Goal: Communication & Community: Ask a question

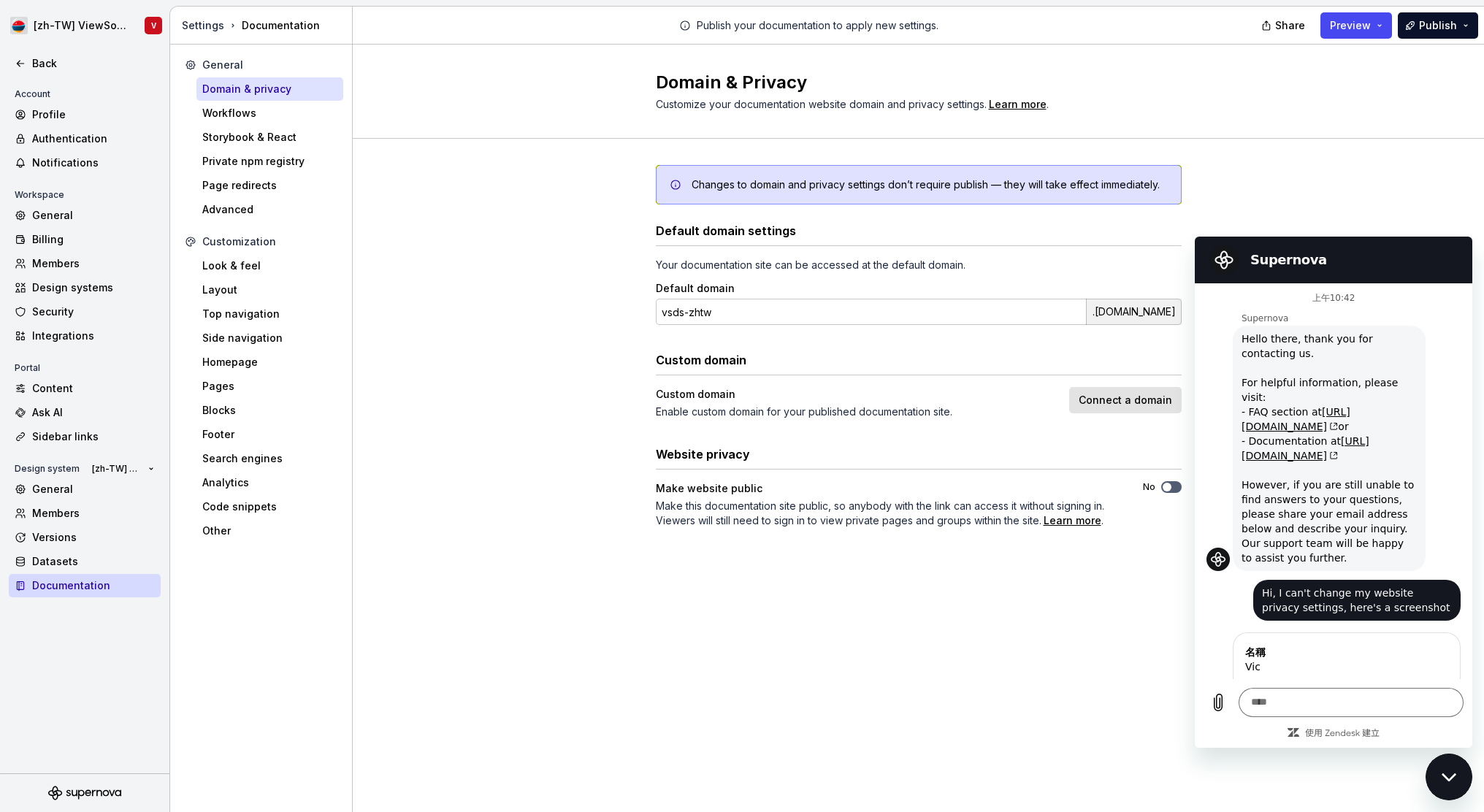
scroll to position [775, 0]
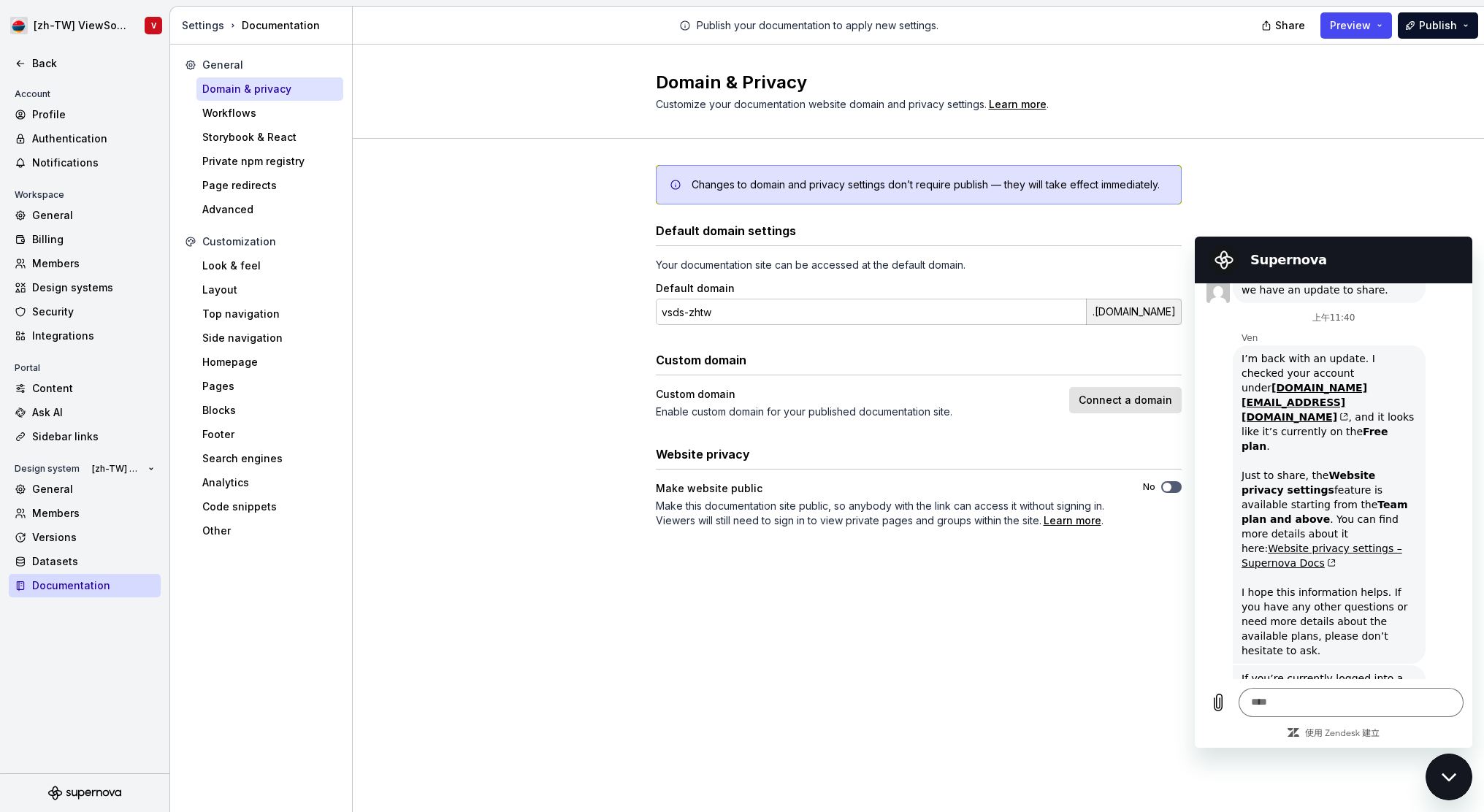
click at [997, 719] on div "Domain & Privacy Customize your documentation website domain and privacy settin…" at bounding box center [918, 428] width 1131 height 767
drag, startPoint x: 1409, startPoint y: 646, endPoint x: 1235, endPoint y: 563, distance: 192.8
click at [1235, 665] on div "If you’re currently logged into a different account or design system, could you…" at bounding box center [1328, 729] width 187 height 129
copy div "If you’re currently logged into a different account or design system, could you…"
click at [826, 652] on div "Domain & Privacy Customize your documentation website domain and privacy settin…" at bounding box center [918, 428] width 1131 height 767
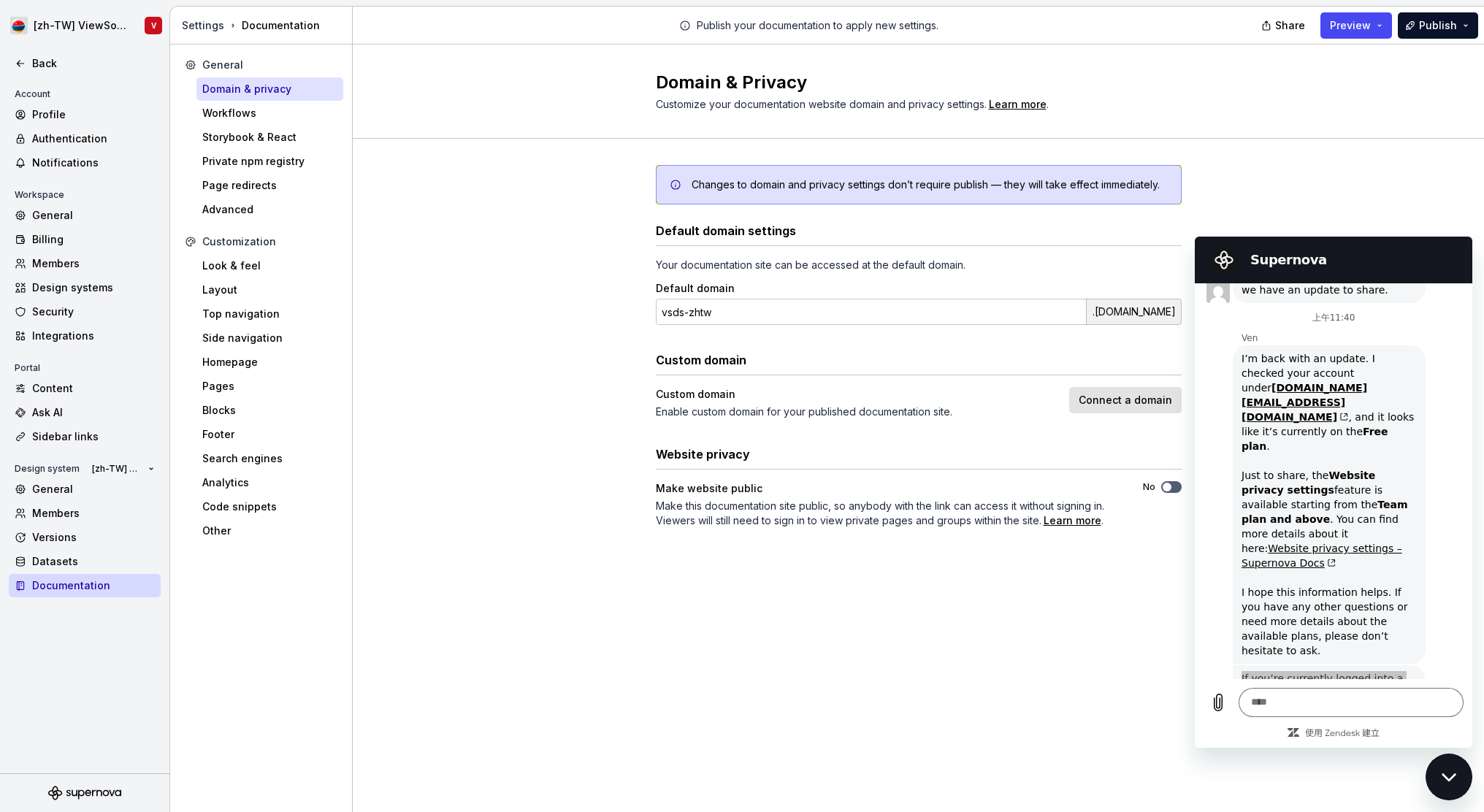
click at [1009, 684] on div "Domain & Privacy Customize your documentation website domain and privacy settin…" at bounding box center [918, 428] width 1131 height 767
click at [85, 205] on div "General" at bounding box center [85, 215] width 152 height 23
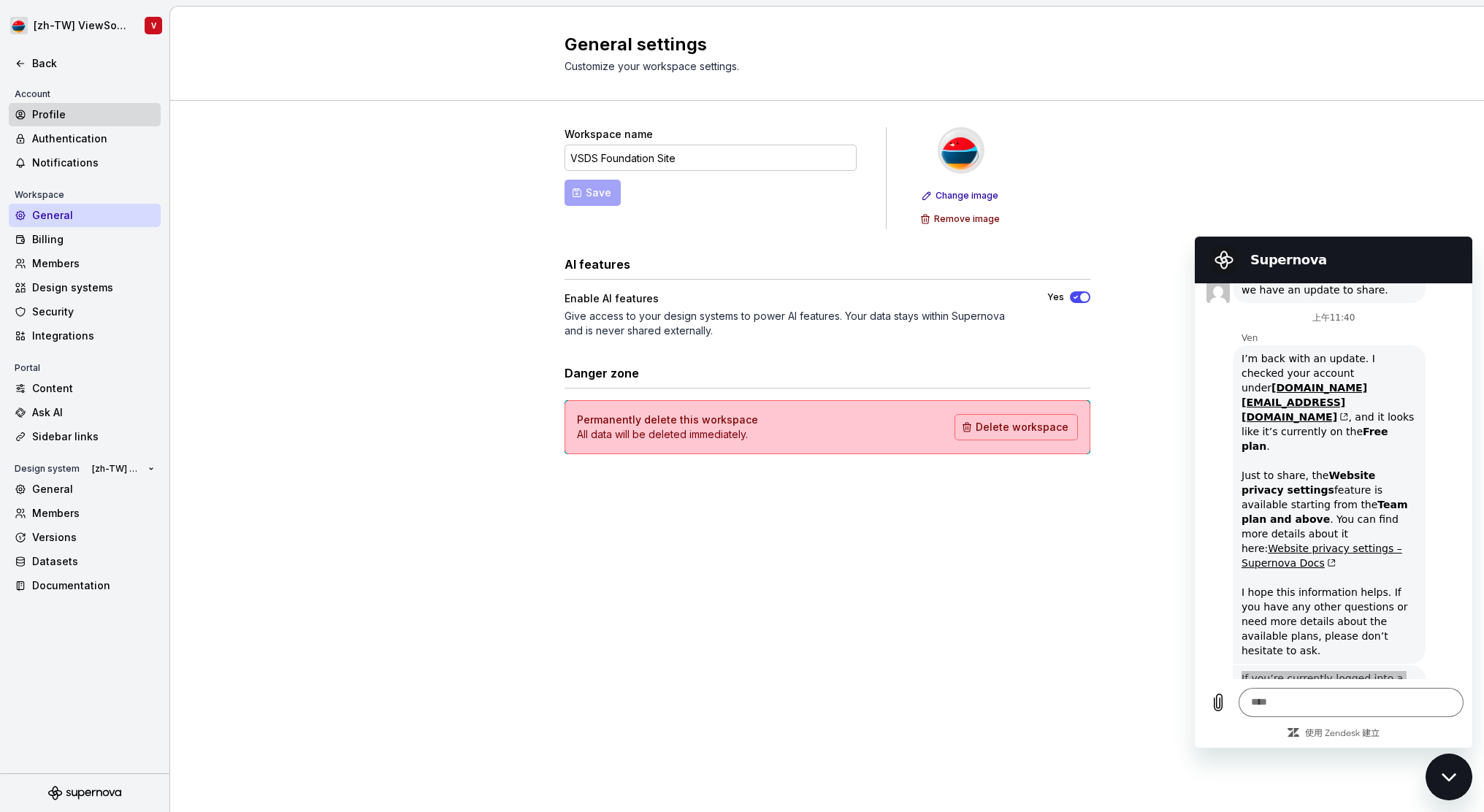
click at [94, 114] on div "Profile" at bounding box center [93, 115] width 123 height 15
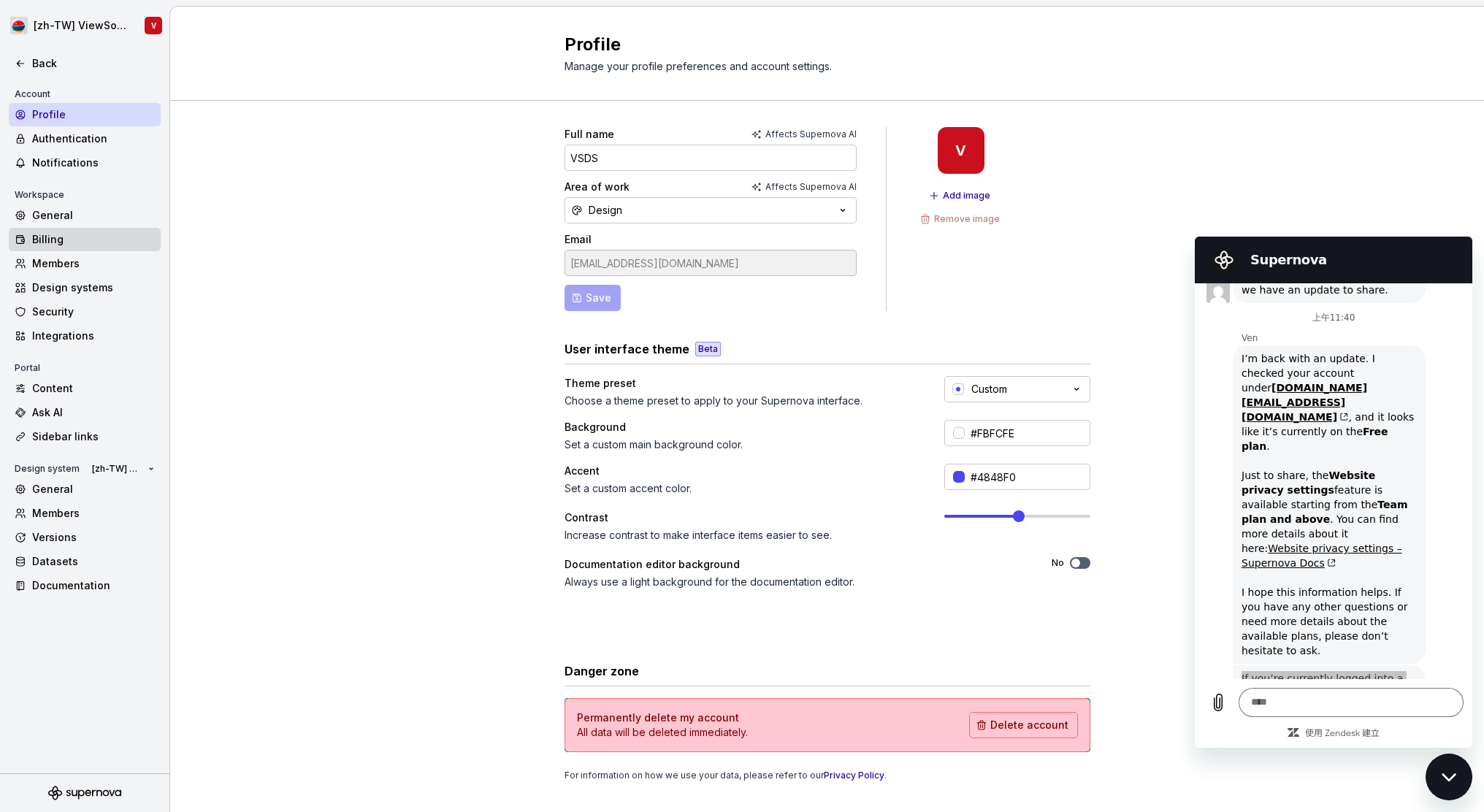
click at [104, 237] on div "Billing" at bounding box center [93, 240] width 123 height 15
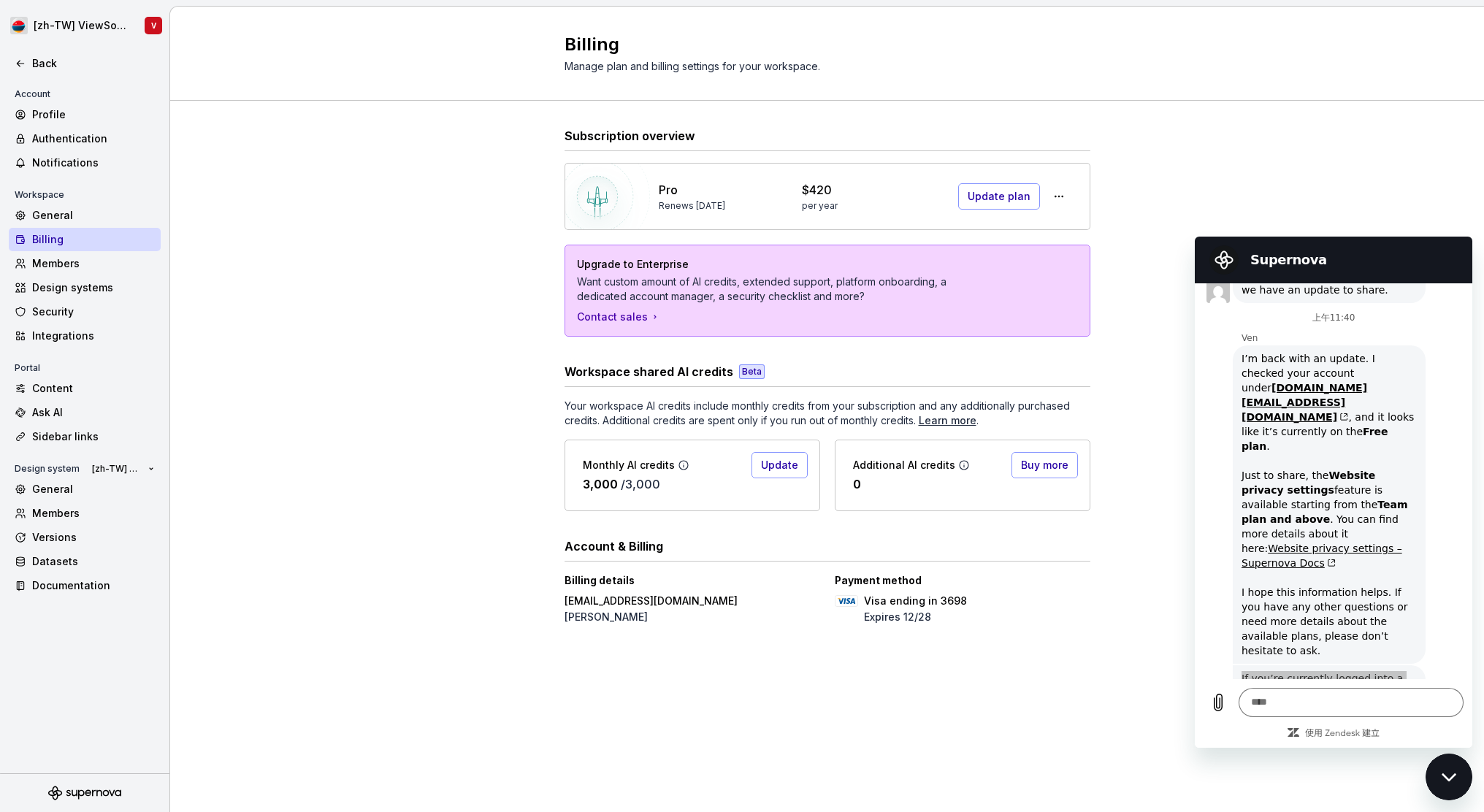
click at [366, 412] on div "Subscription overview Pro Renews [DATE] $420 per year Update plan Upgrade to En…" at bounding box center [827, 391] width 1314 height 582
click at [447, 306] on div "Subscription overview Pro Renews [DATE] $420 per year Update plan Upgrade to En…" at bounding box center [827, 419] width 1314 height 638
click at [432, 321] on div "Subscription overview Pro Renews [DATE] $420 per year Update plan Upgrade to En…" at bounding box center [827, 419] width 1314 height 638
click at [302, 420] on div "Subscription overview Pro Renews [DATE] $420 per year Update plan Upgrade to En…" at bounding box center [827, 419] width 1314 height 638
click at [1219, 497] on div "Ven 說： I’m back with an update. I checked your account under [DOMAIN_NAME][EMAI…" at bounding box center [1339, 504] width 266 height 320
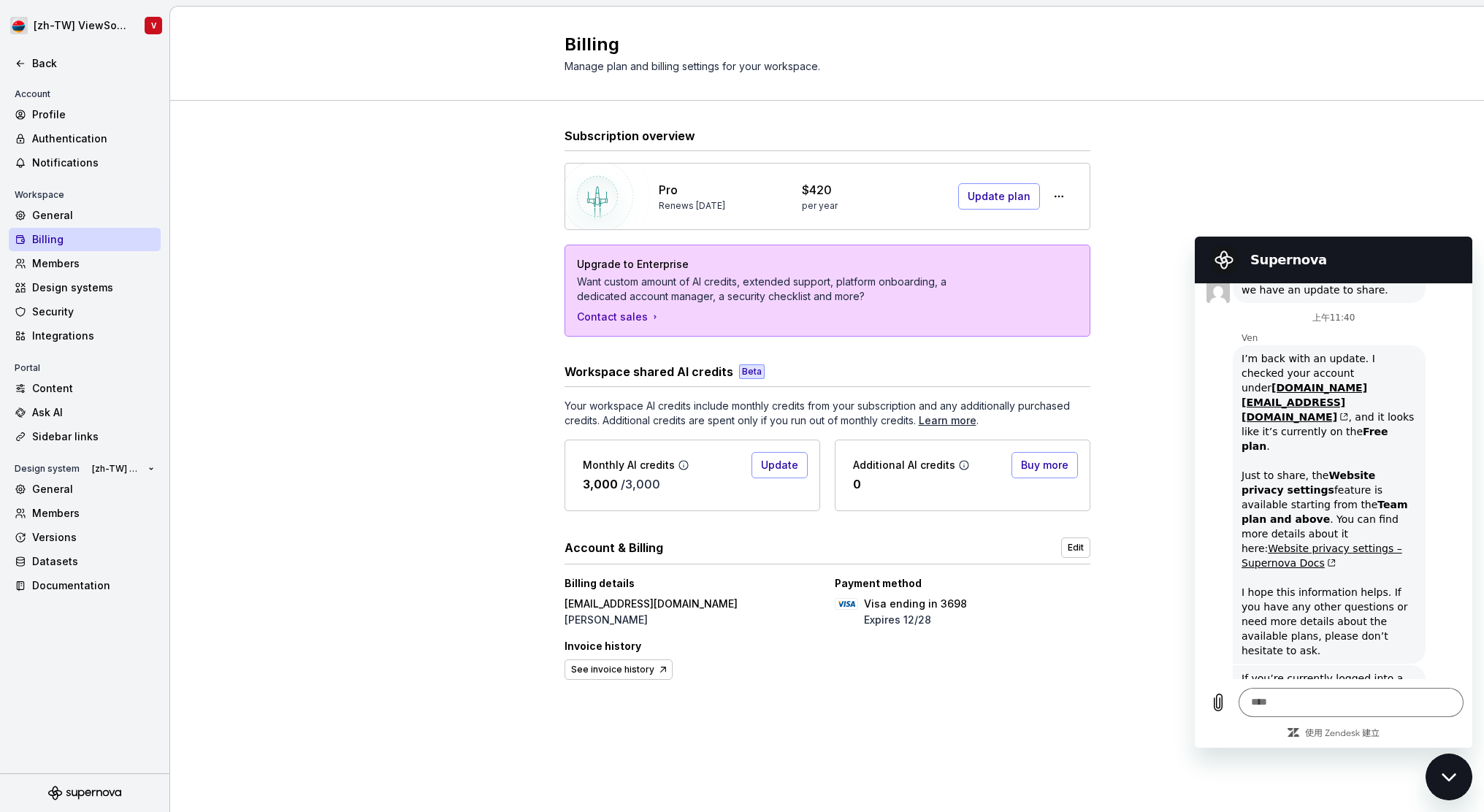
click at [263, 473] on div "Subscription overview Pro Renews [DATE] $420 per year Update plan Upgrade to En…" at bounding box center [827, 419] width 1314 height 638
click at [352, 309] on div "Subscription overview Pro Renews [DATE] $420 per year Update plan Upgrade to En…" at bounding box center [827, 419] width 1314 height 638
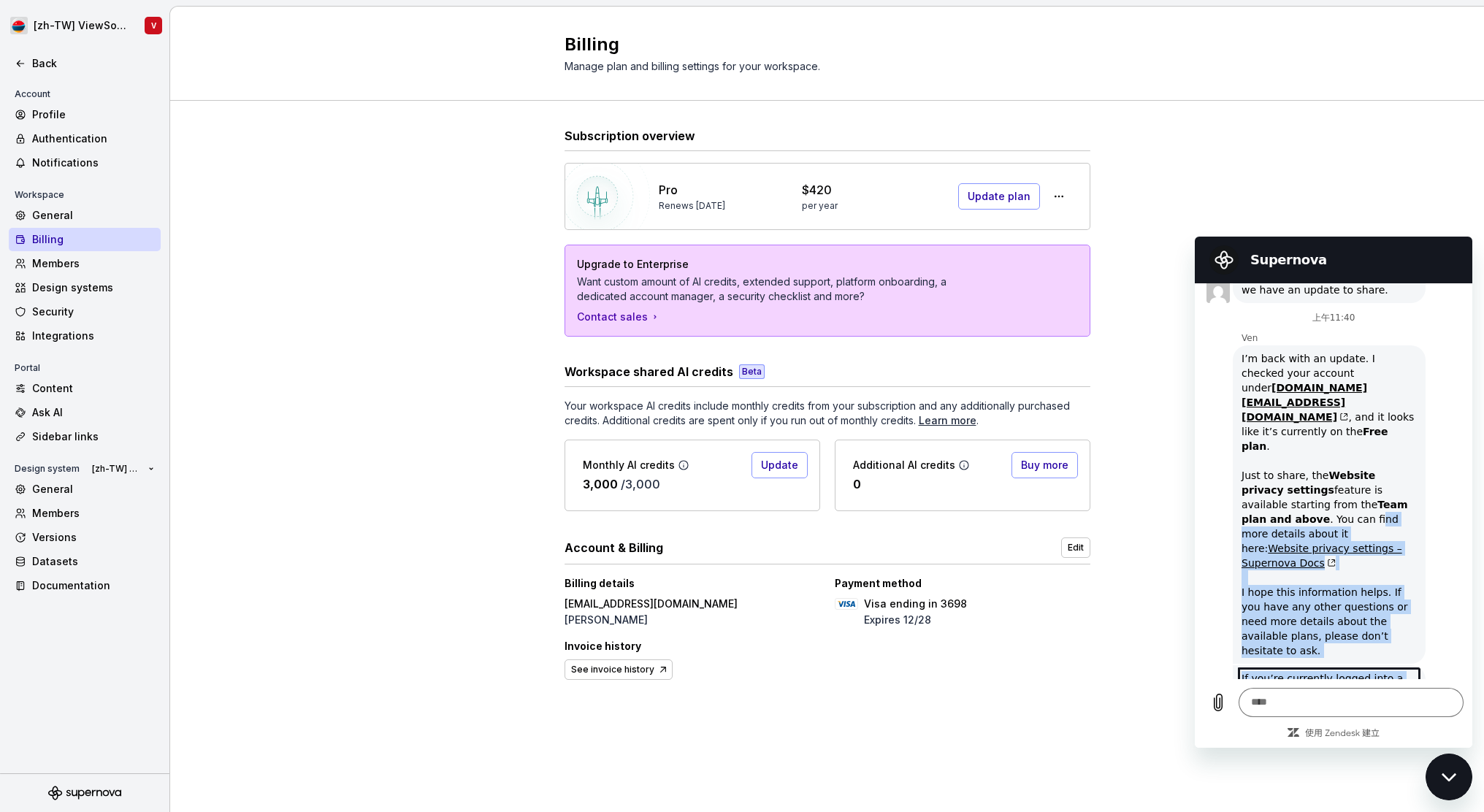
drag, startPoint x: 1342, startPoint y: 601, endPoint x: 1264, endPoint y: 414, distance: 202.6
click at [1264, 423] on div "上午10:42 Supernova Supernova 說： Hello there, thank you for contacting us. For he…" at bounding box center [1333, 482] width 278 height 396
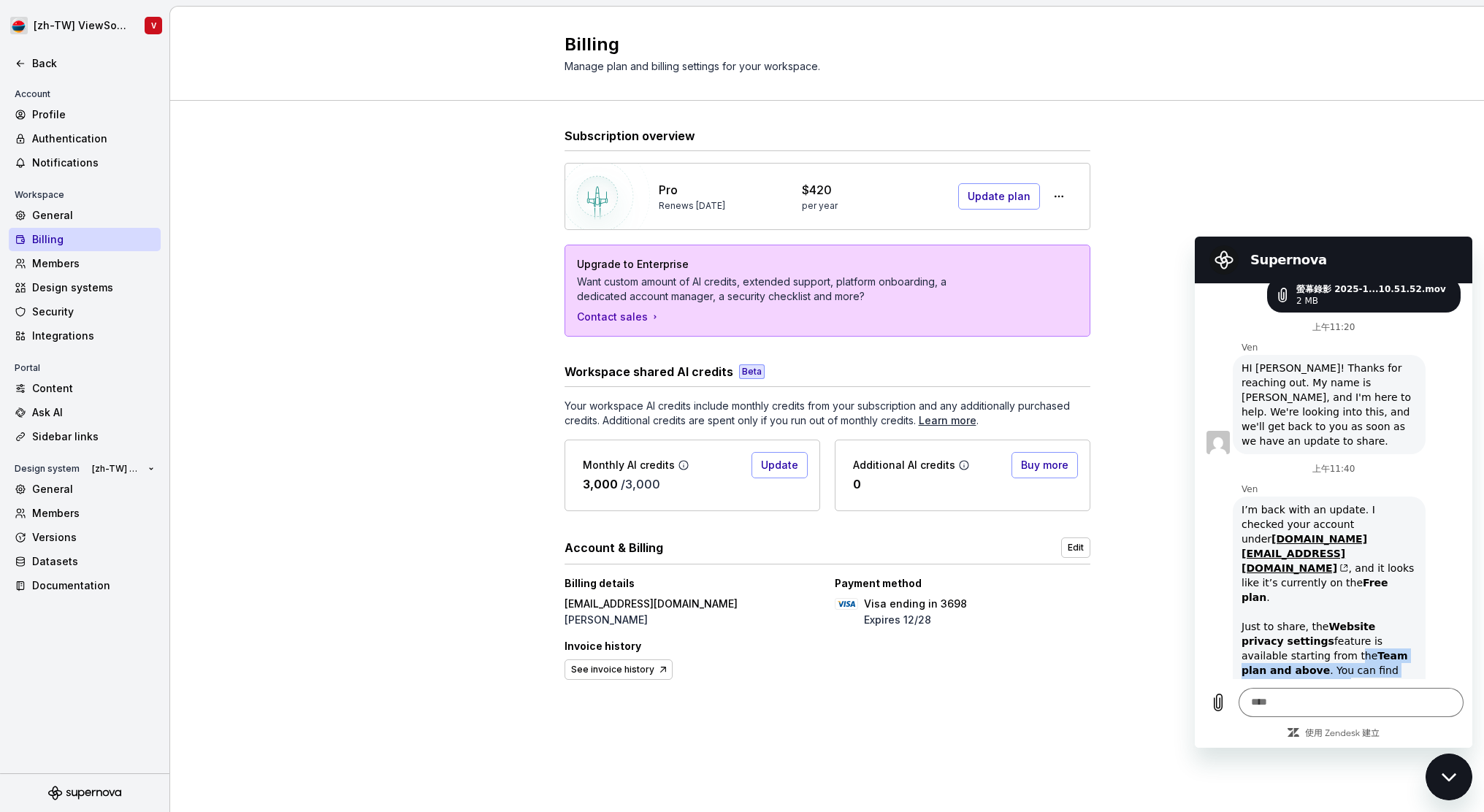
scroll to position [576, 0]
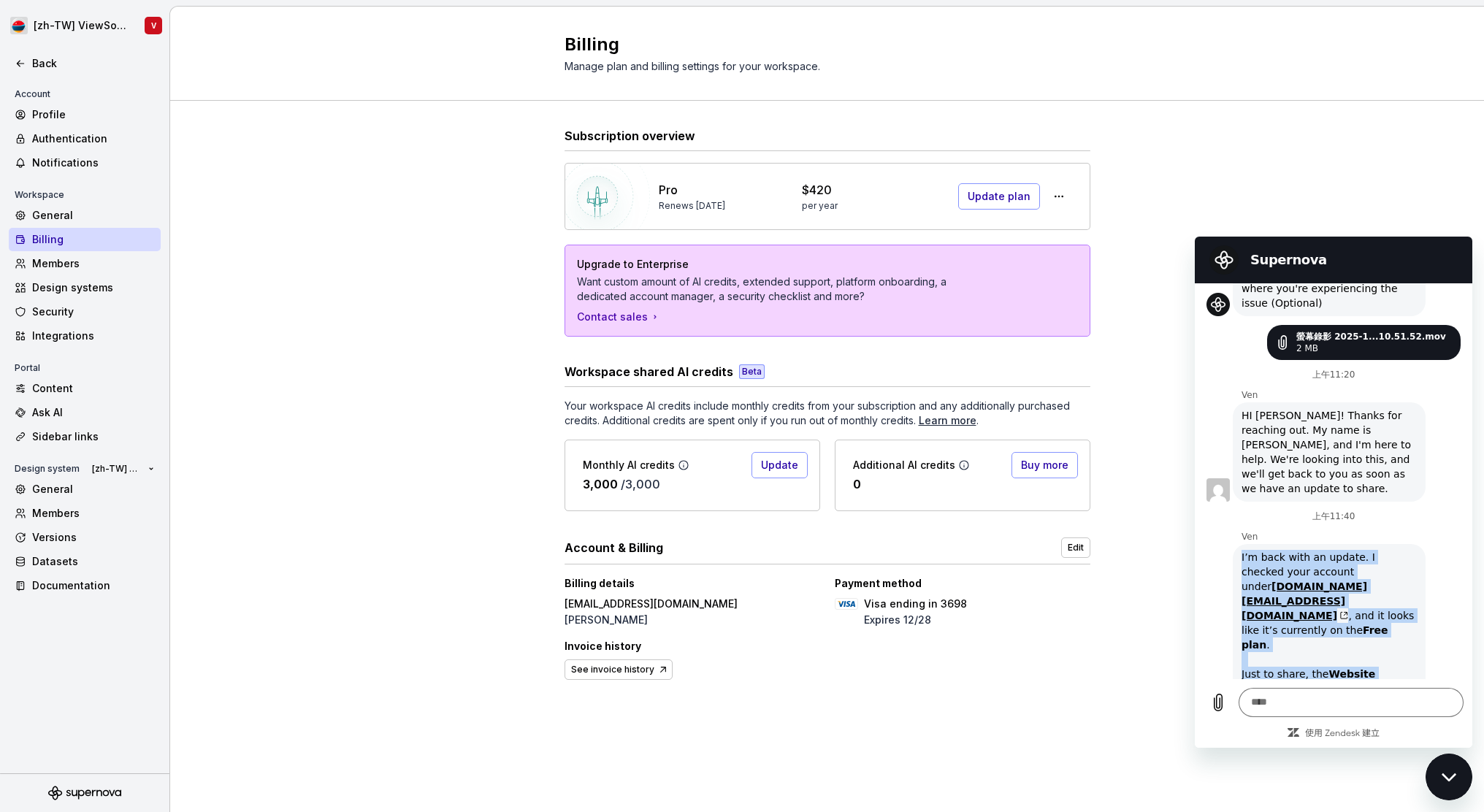
click at [1241, 544] on div "I’m back with an update. I checked your account under [DOMAIN_NAME][EMAIL_ADDRE…" at bounding box center [1328, 703] width 187 height 319
copy div "I’m back with an update. I checked your account under [DOMAIN_NAME][EMAIL_ADDRE…"
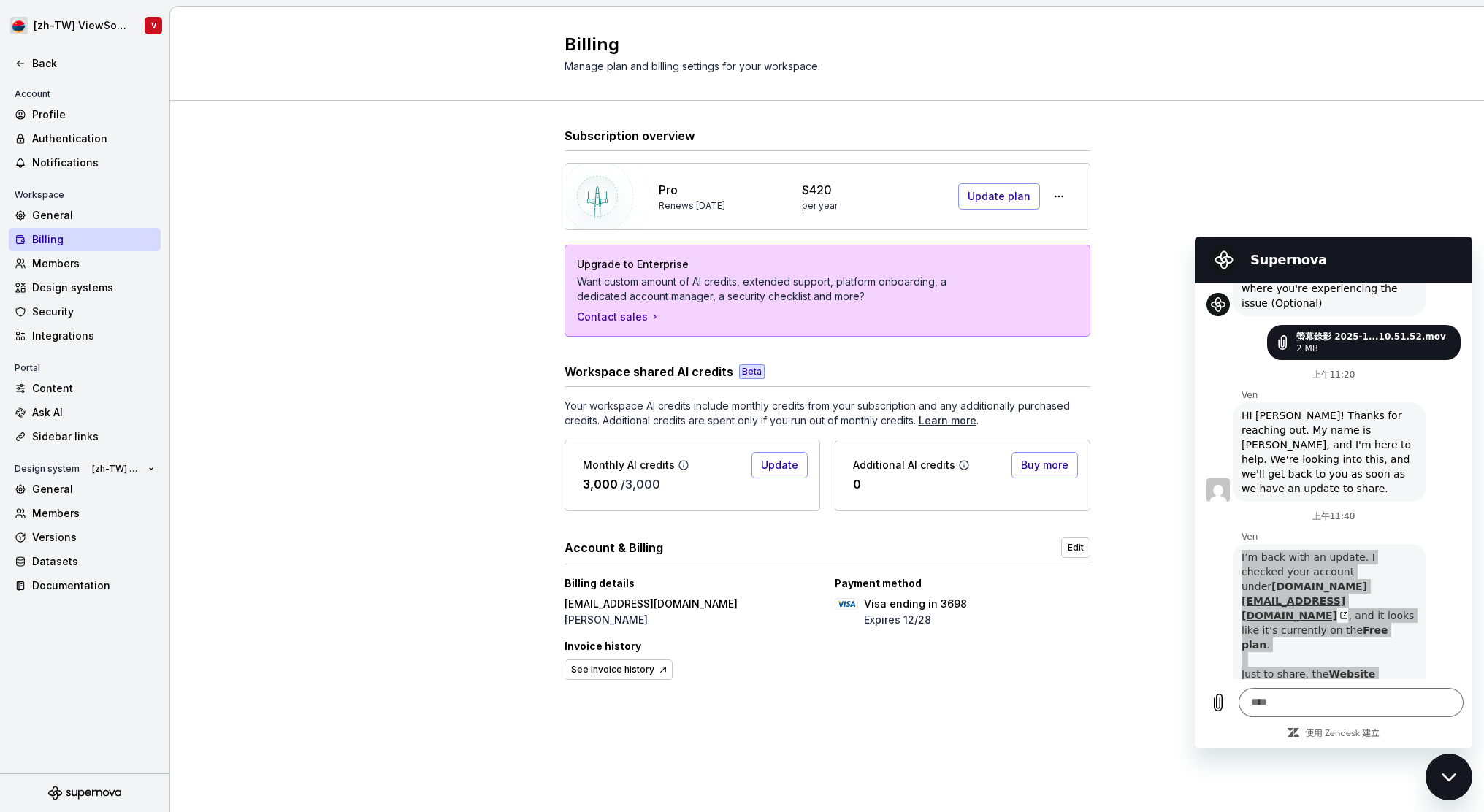
click at [187, 269] on div "Subscription overview Pro Renews [DATE] $420 per year Update plan Upgrade to En…" at bounding box center [827, 419] width 1314 height 638
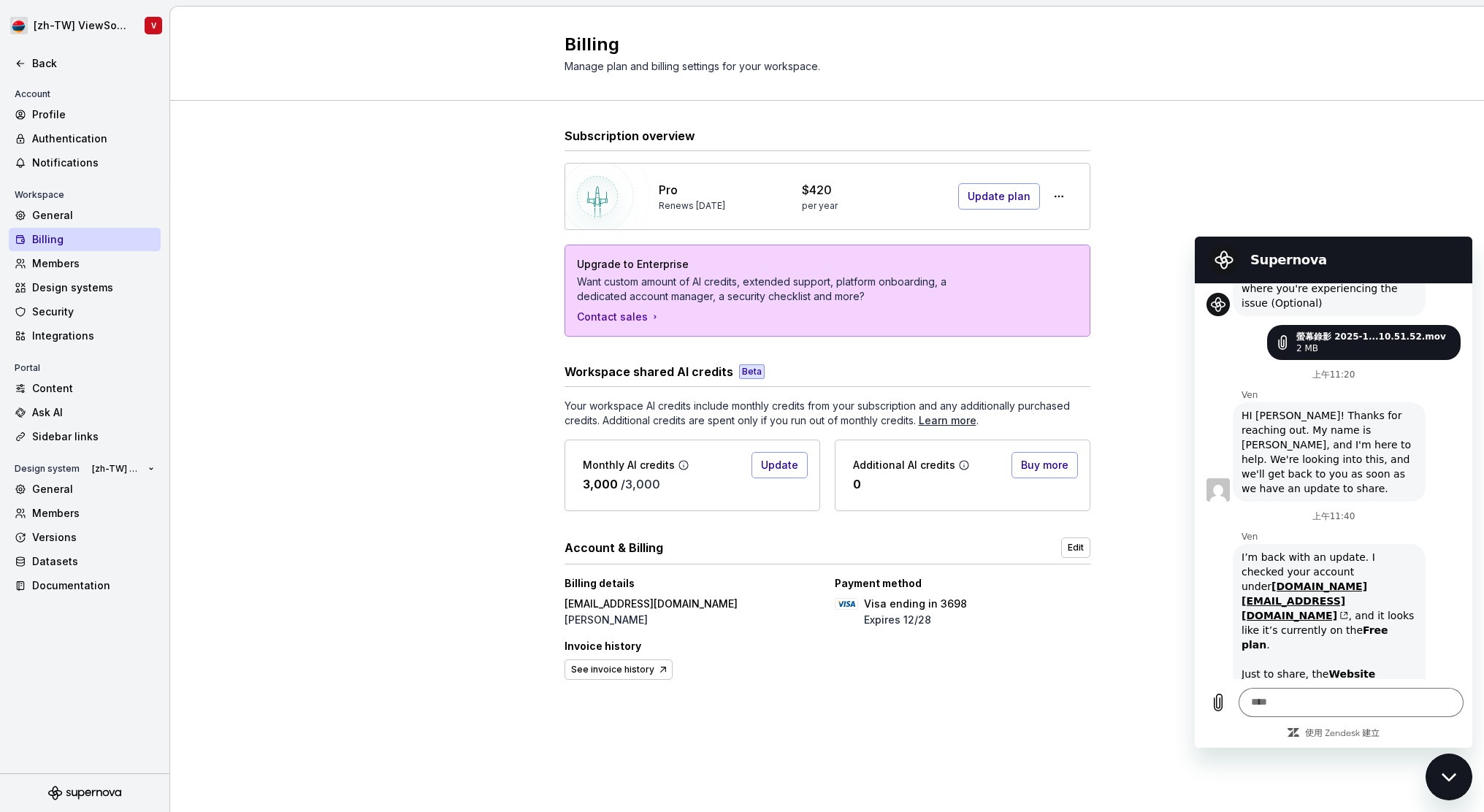
click at [1439, 548] on div "Ven 說： I’m back with an update. I checked your account under [DOMAIN_NAME][EMAI…" at bounding box center [1339, 703] width 266 height 320
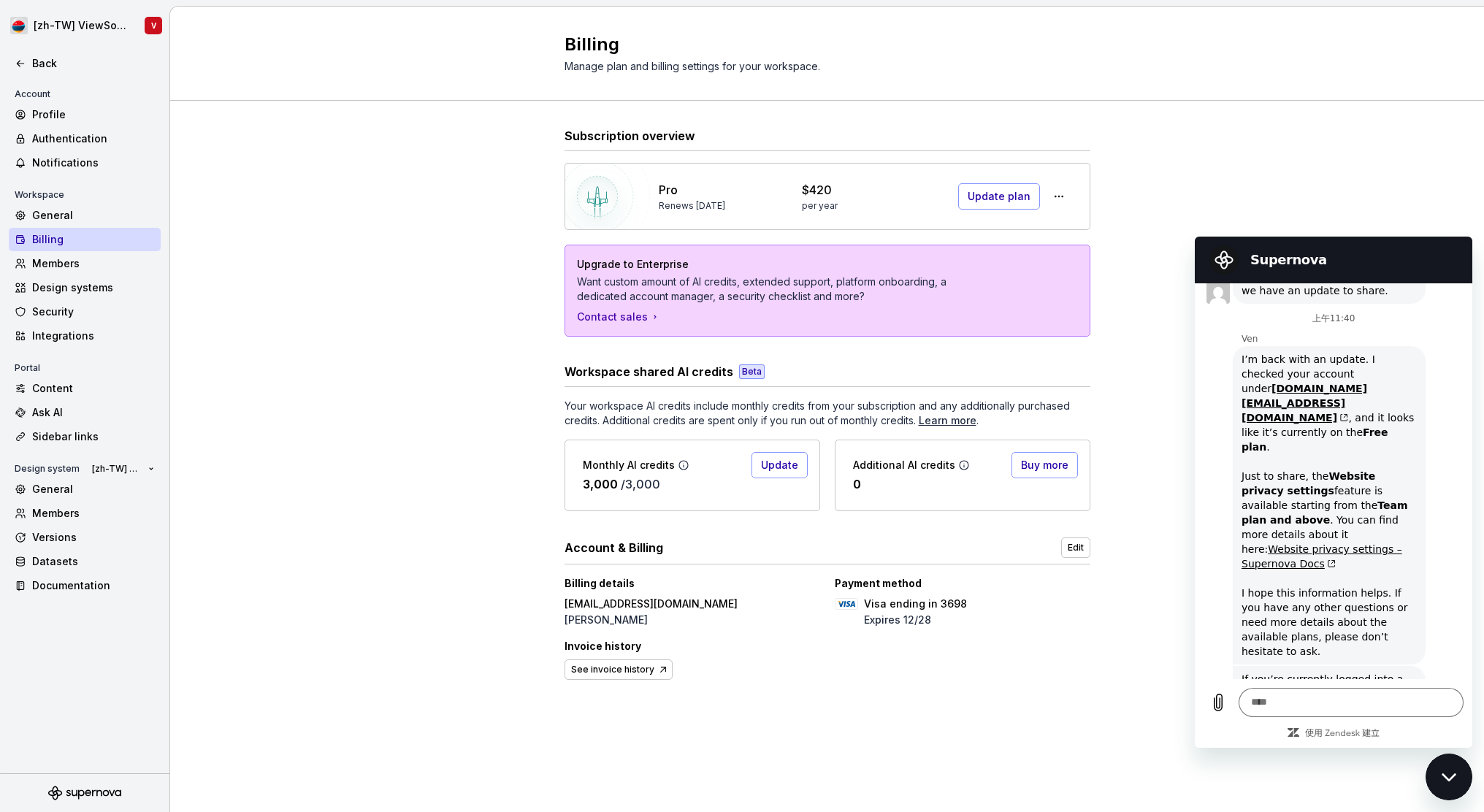
scroll to position [775, 0]
click at [1301, 709] on textarea at bounding box center [1351, 702] width 225 height 29
paste textarea "**********"
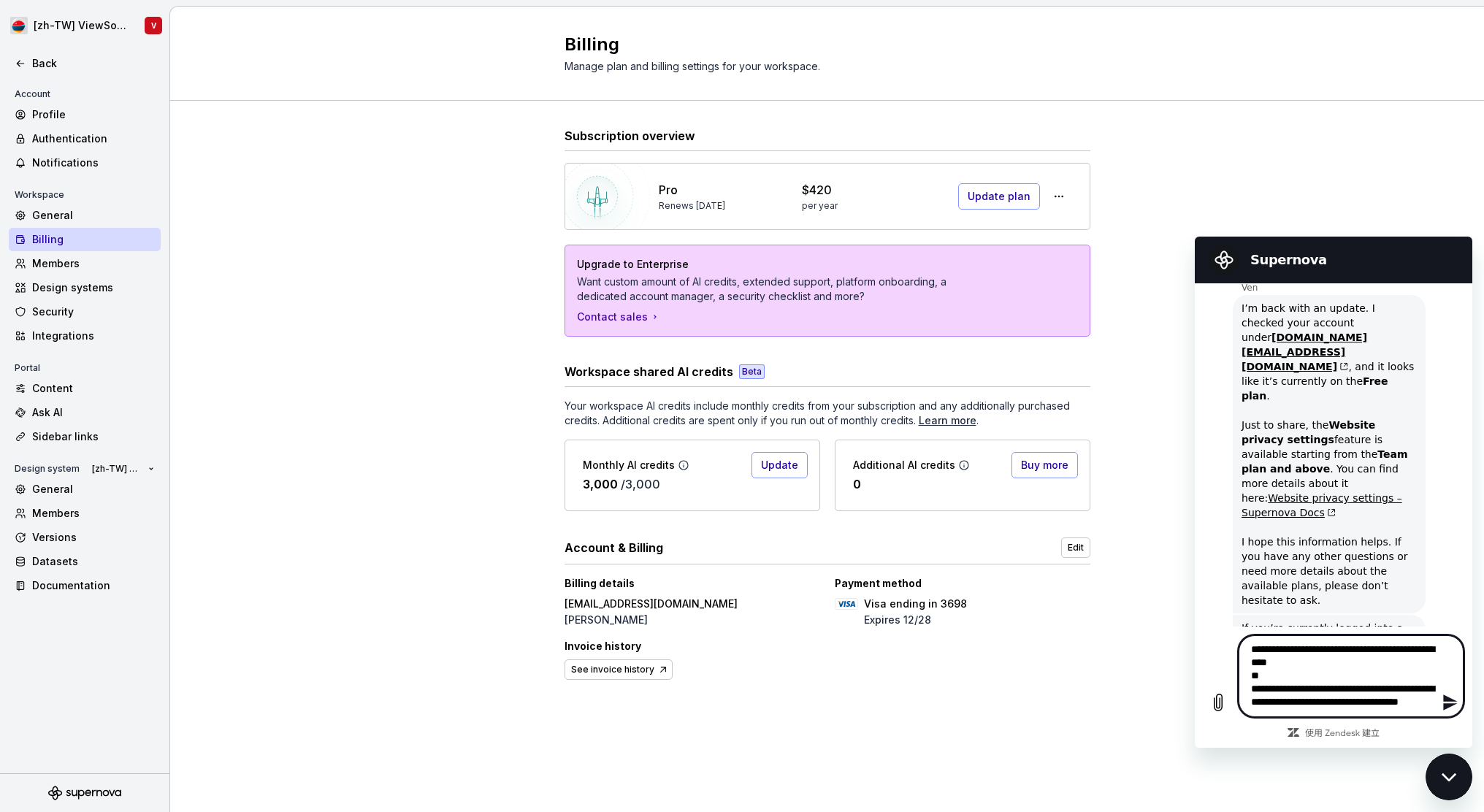
scroll to position [828, 0]
click at [1278, 673] on textarea "**********" at bounding box center [1351, 677] width 225 height 82
drag, startPoint x: 1301, startPoint y: 649, endPoint x: 1292, endPoint y: 704, distance: 55.7
click at [1301, 649] on textarea "**********" at bounding box center [1351, 677] width 225 height 82
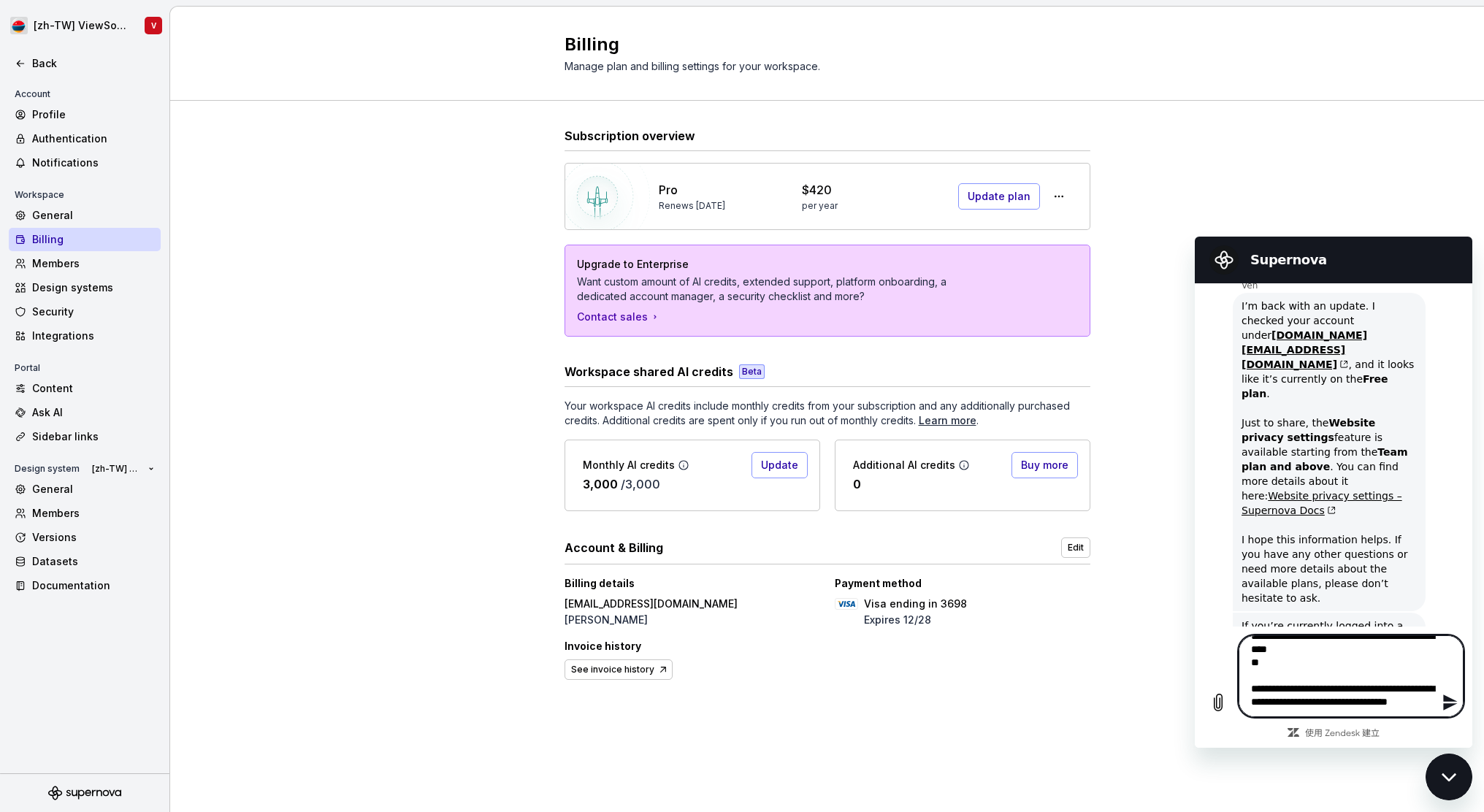
scroll to position [0, 0]
type textarea "**********"
click at [1454, 773] on icon "關閉傳訊視窗" at bounding box center [1449, 777] width 16 height 10
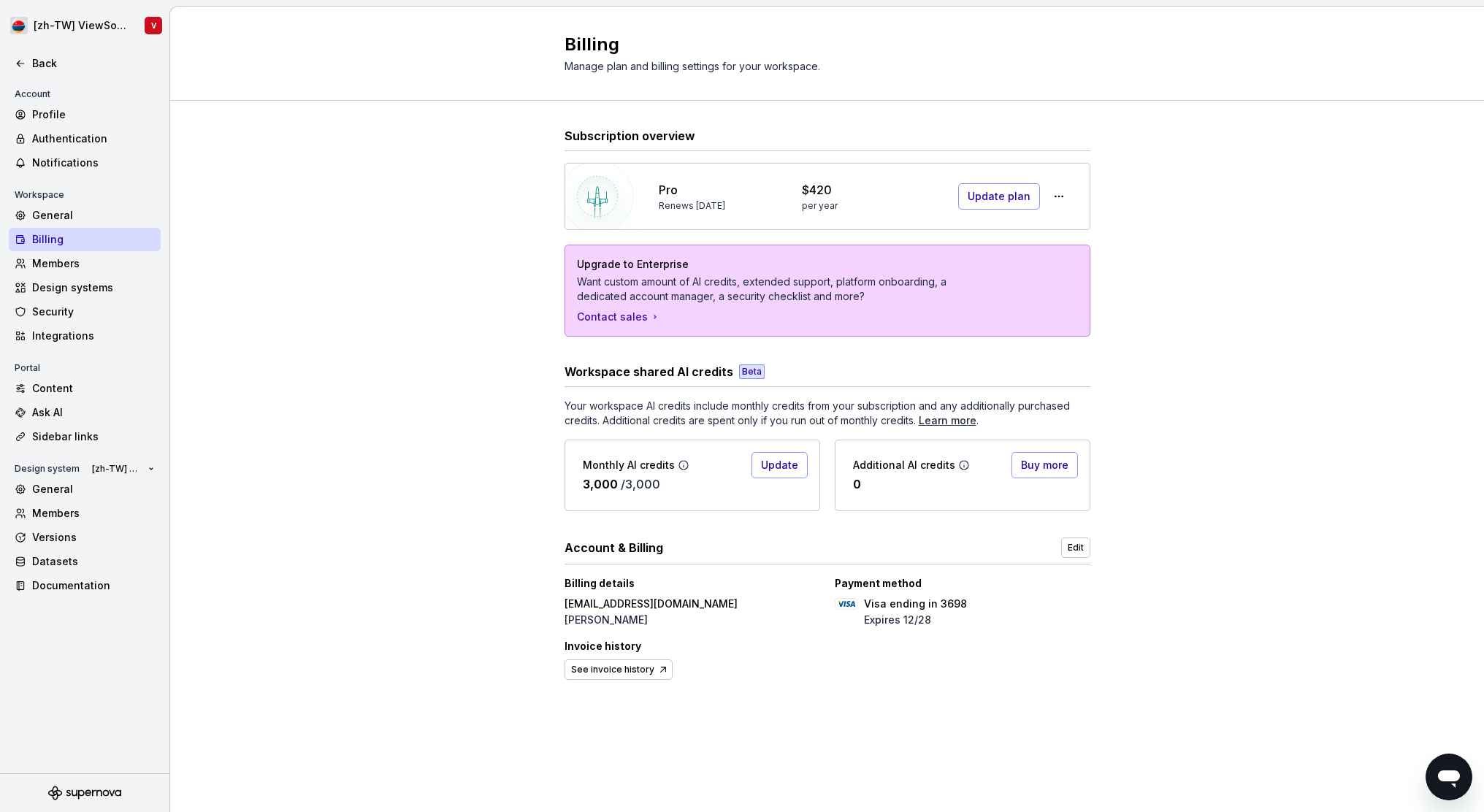
click at [1450, 780] on icon "開啟傳訊視窗" at bounding box center [1448, 779] width 22 height 18
click at [82, 585] on div "Documentation" at bounding box center [93, 586] width 123 height 15
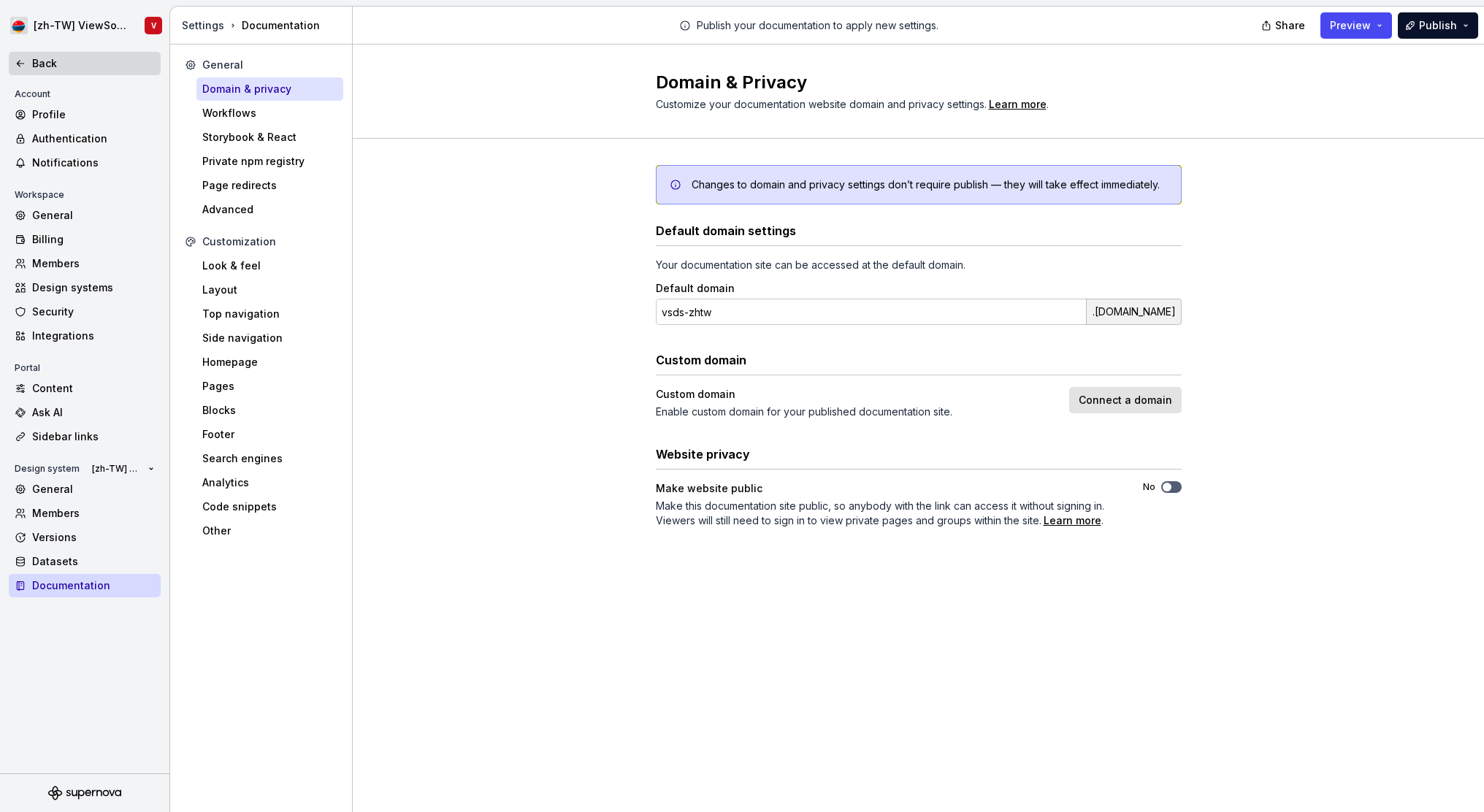
click at [22, 65] on icon at bounding box center [21, 64] width 12 height 12
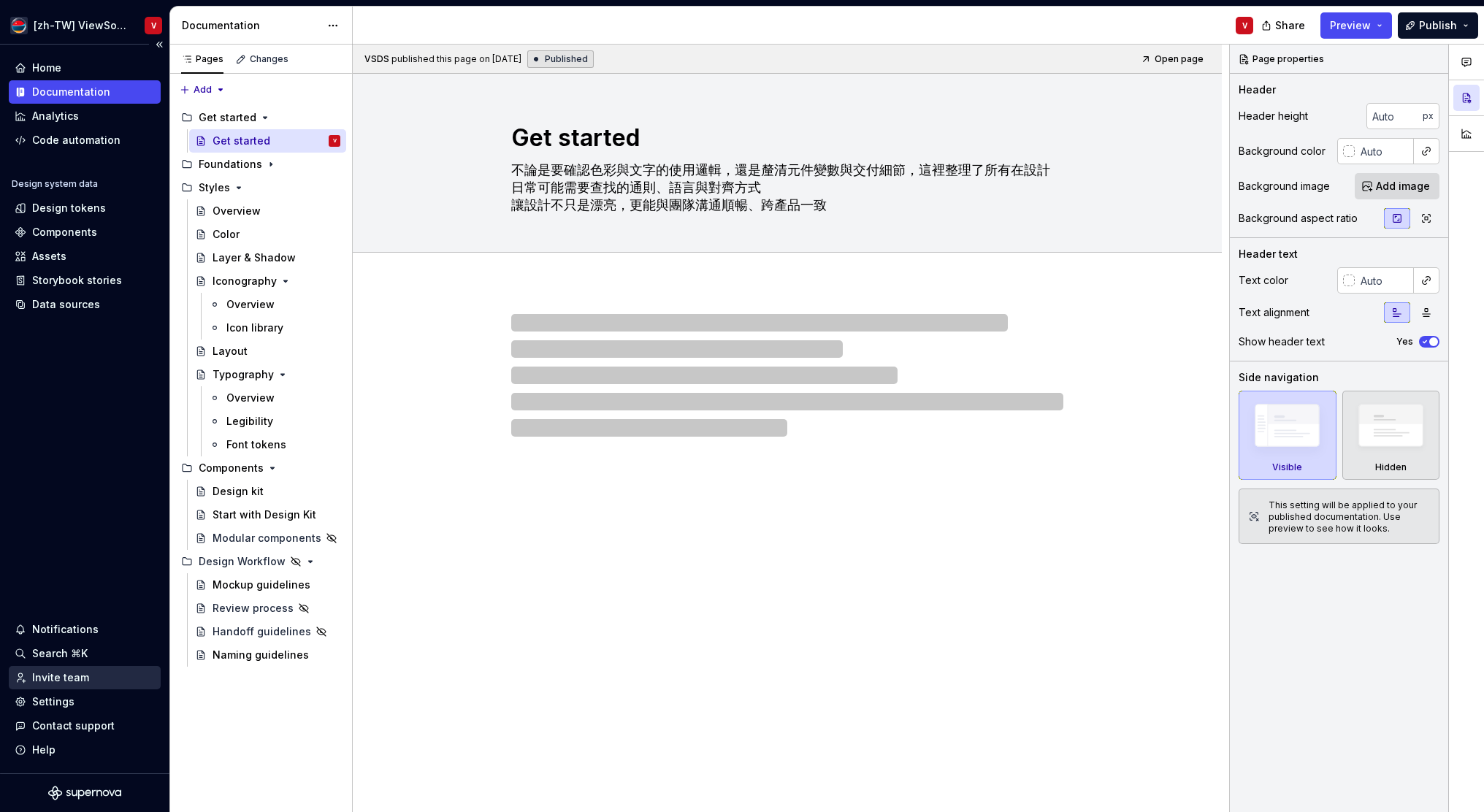
type textarea "*"
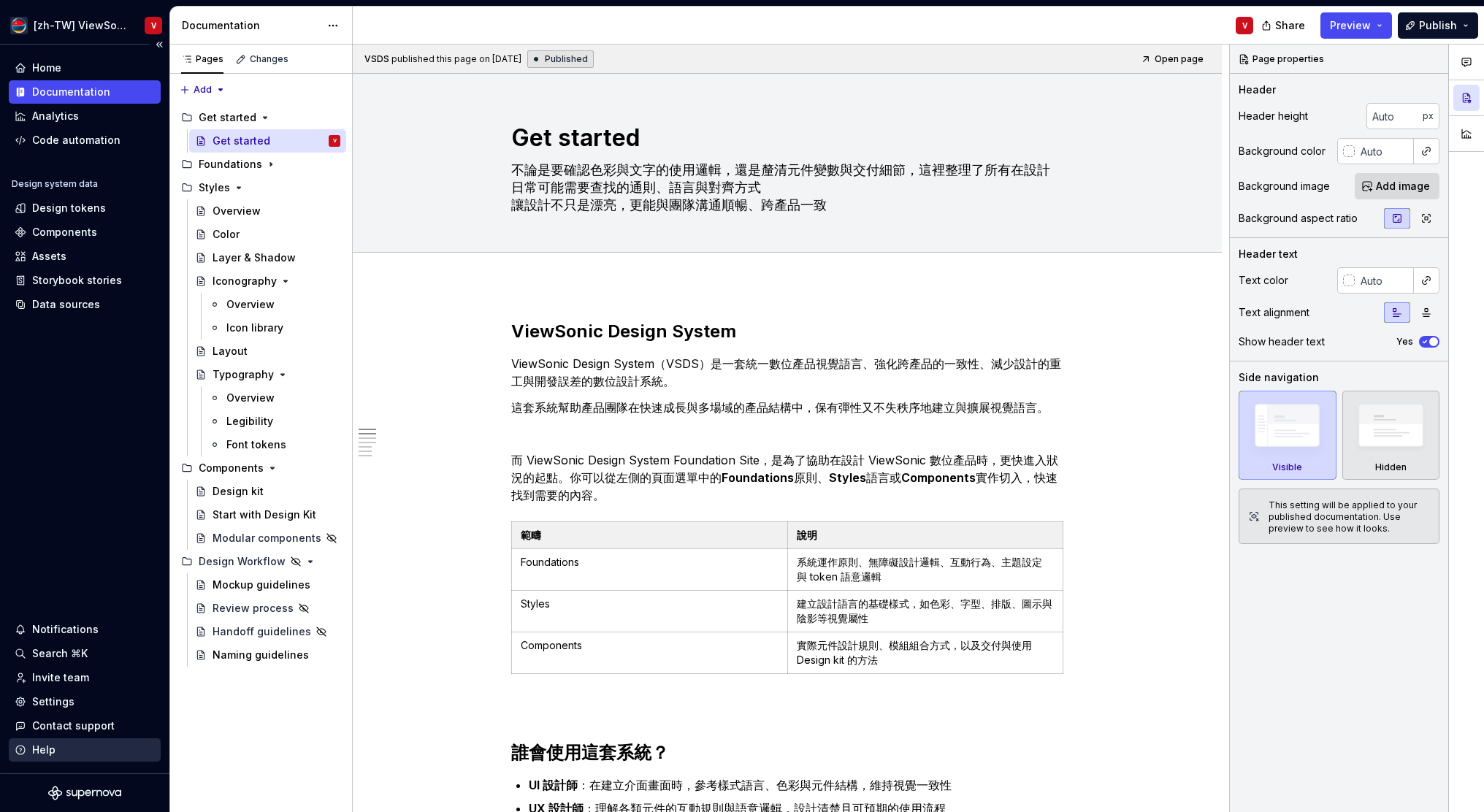
click at [96, 752] on div "Help" at bounding box center [85, 750] width 140 height 15
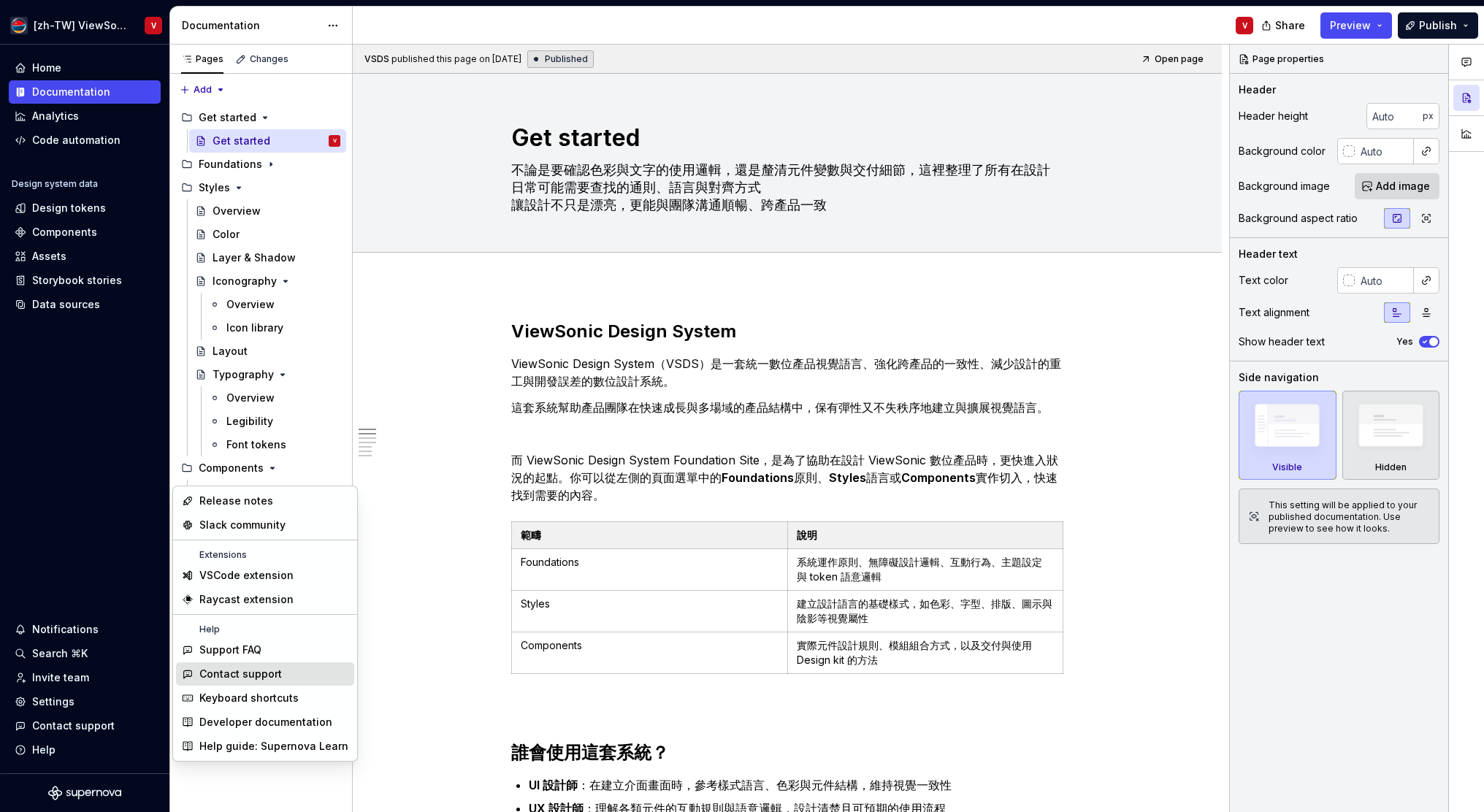
click at [269, 673] on div "Contact support" at bounding box center [240, 674] width 83 height 15
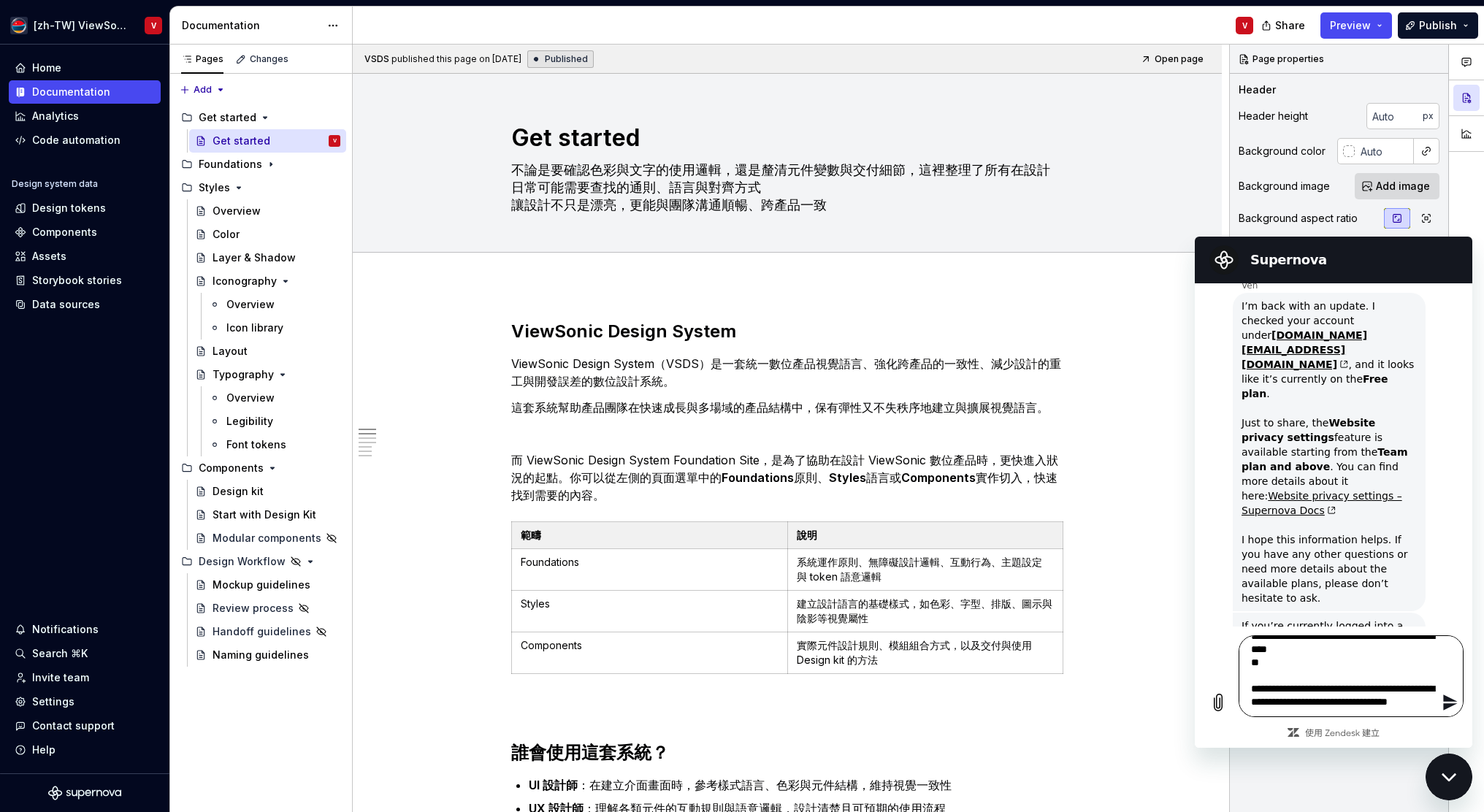
scroll to position [26, 0]
click at [1368, 703] on textarea "**********" at bounding box center [1351, 677] width 225 height 82
type textarea "**********"
click at [1451, 705] on icon "傳送訊息" at bounding box center [1450, 703] width 14 height 16
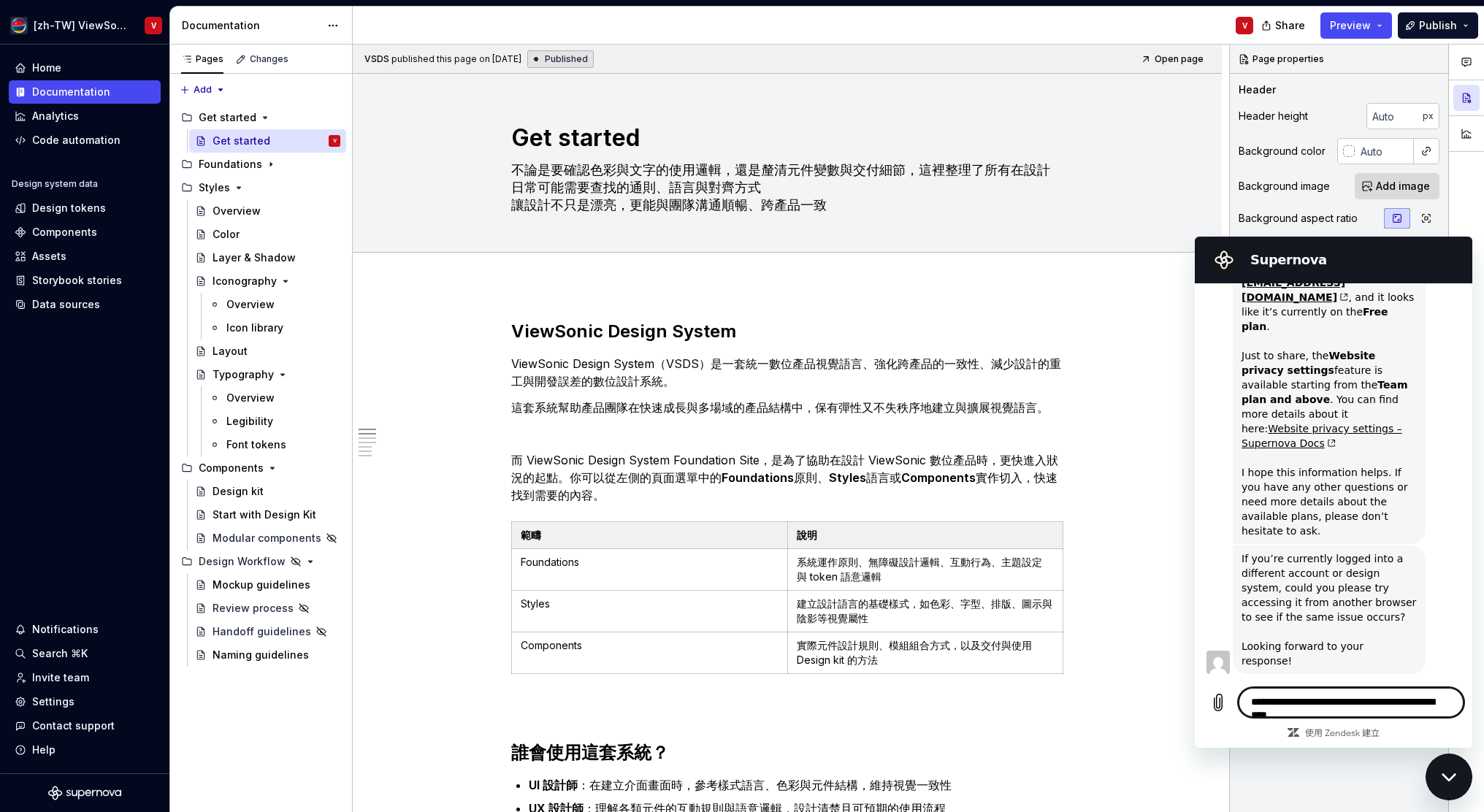
scroll to position [898, 0]
click at [957, 25] on div "V" at bounding box center [809, 25] width 912 height 38
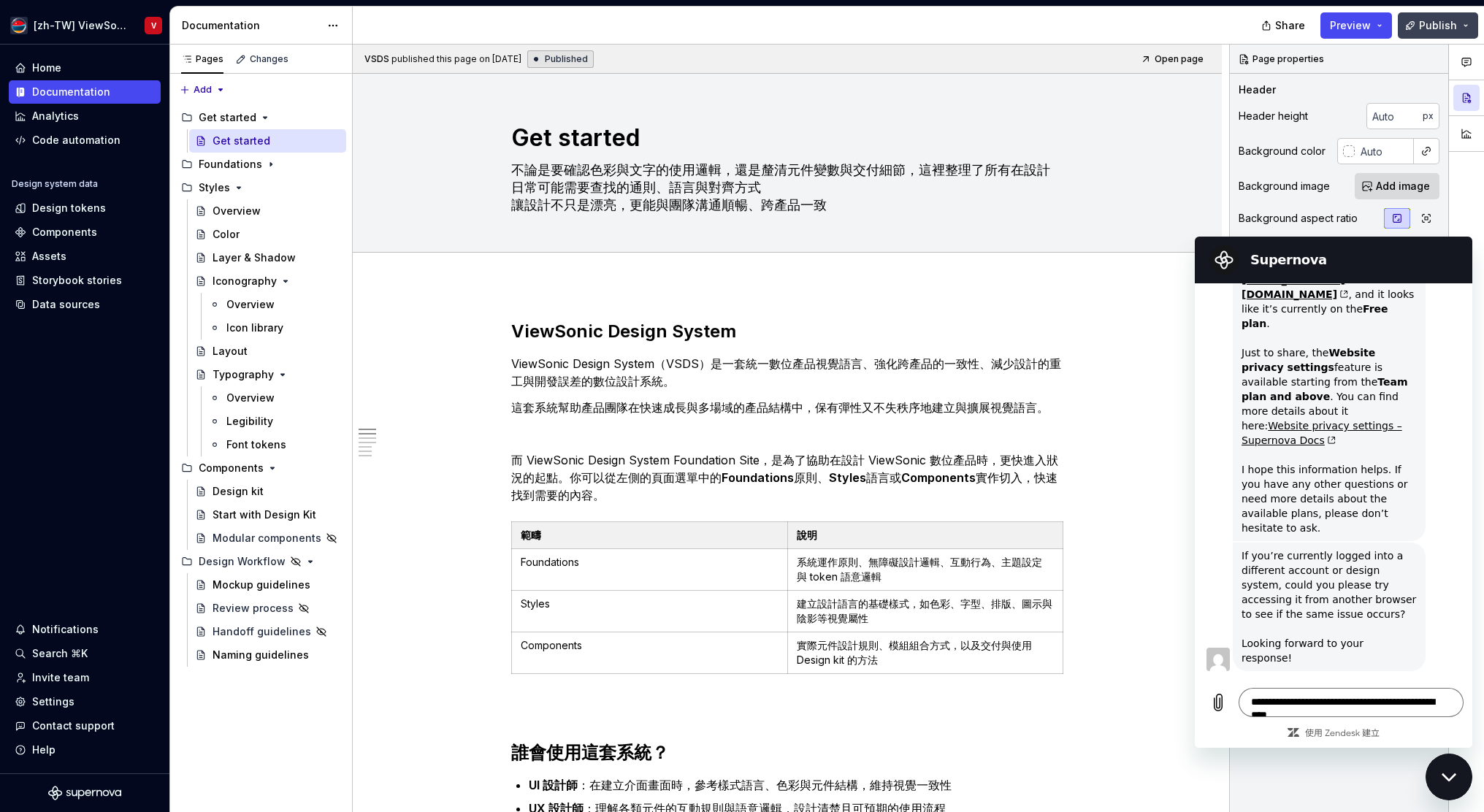
type textarea "*"
